Goal: Information Seeking & Learning: Learn about a topic

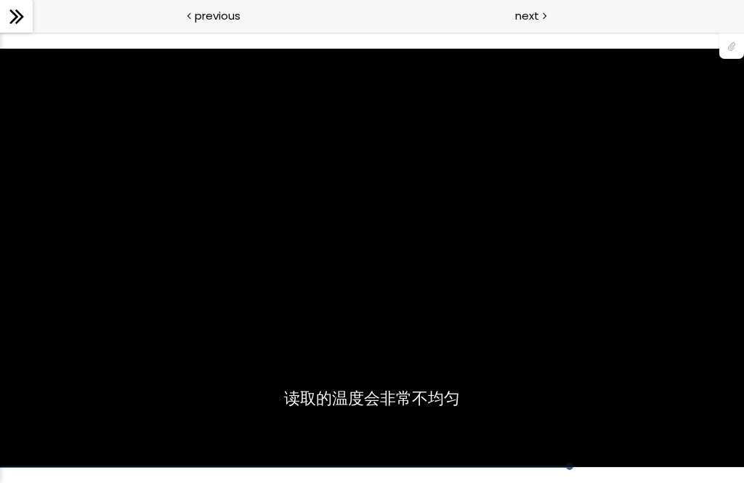
click at [379, 422] on div "您可以点击上方的 📎 下载烘焙曲线。" at bounding box center [372, 257] width 744 height 419
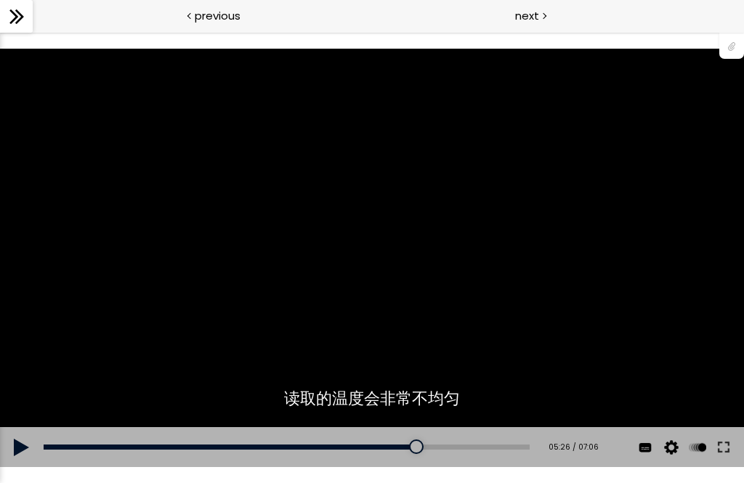
click at [414, 458] on div "Add chapter 03:10" at bounding box center [287, 447] width 486 height 41
click at [414, 457] on div "Add chapter 03:10" at bounding box center [287, 447] width 486 height 41
click at [407, 445] on div at bounding box center [402, 447] width 15 height 15
click at [15, 443] on button at bounding box center [22, 447] width 44 height 41
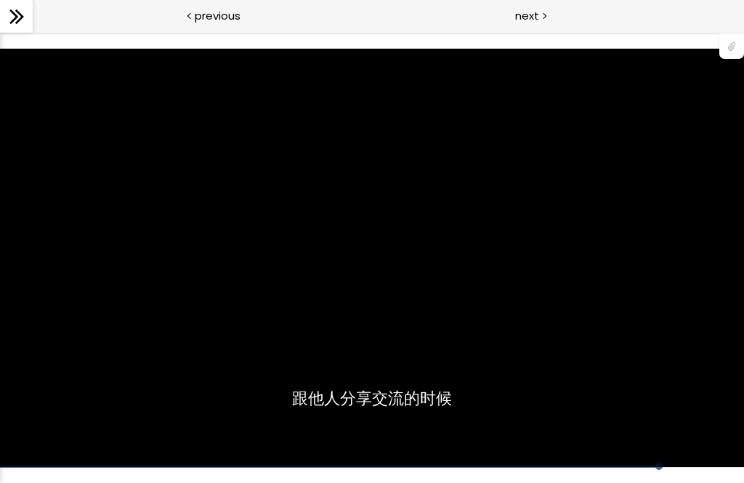
click at [238, 377] on div "您可以点击上方的 📎 下载烘焙曲线。" at bounding box center [372, 257] width 744 height 419
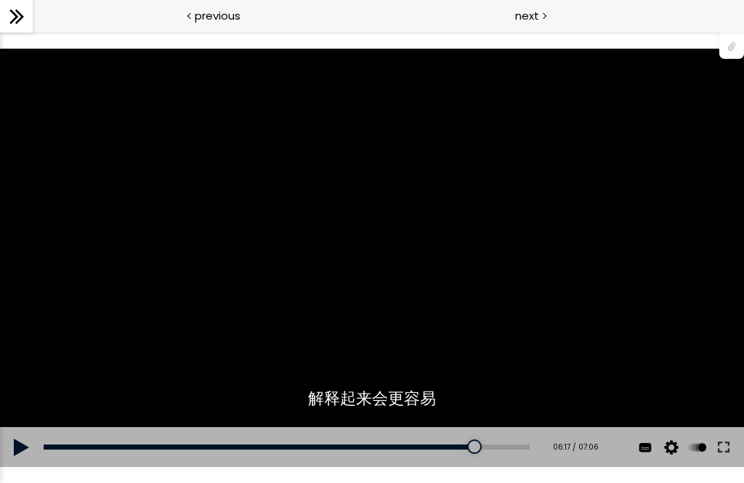
click at [0, 474] on div "点按播放声音 @keyframes VOLUME_SMALL_WAVE_FLASH { 0% { opacity: 0; } 33% { opacity: 1…" at bounding box center [372, 257] width 744 height 451
click at [28, 443] on button at bounding box center [22, 447] width 44 height 41
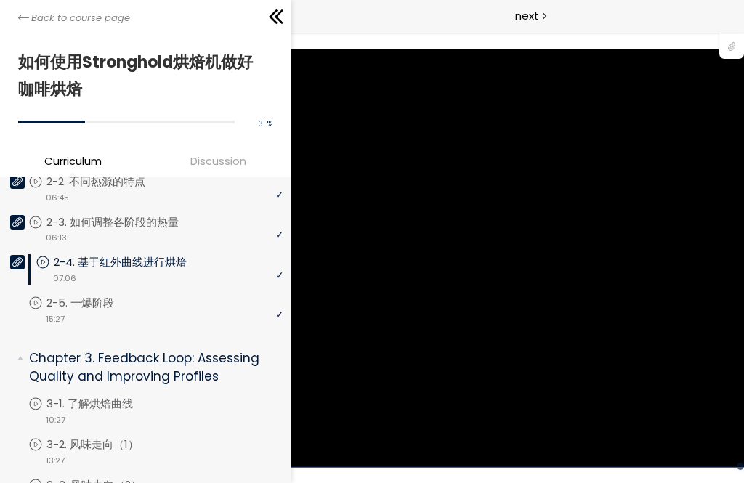
click at [20, 23] on icon at bounding box center [23, 17] width 11 height 11
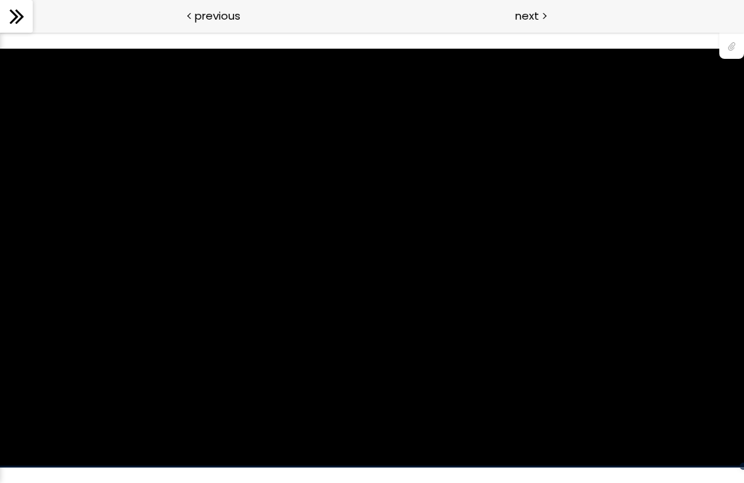
click at [534, 8] on span "next" at bounding box center [527, 15] width 24 height 17
